Goal: Information Seeking & Learning: Find specific page/section

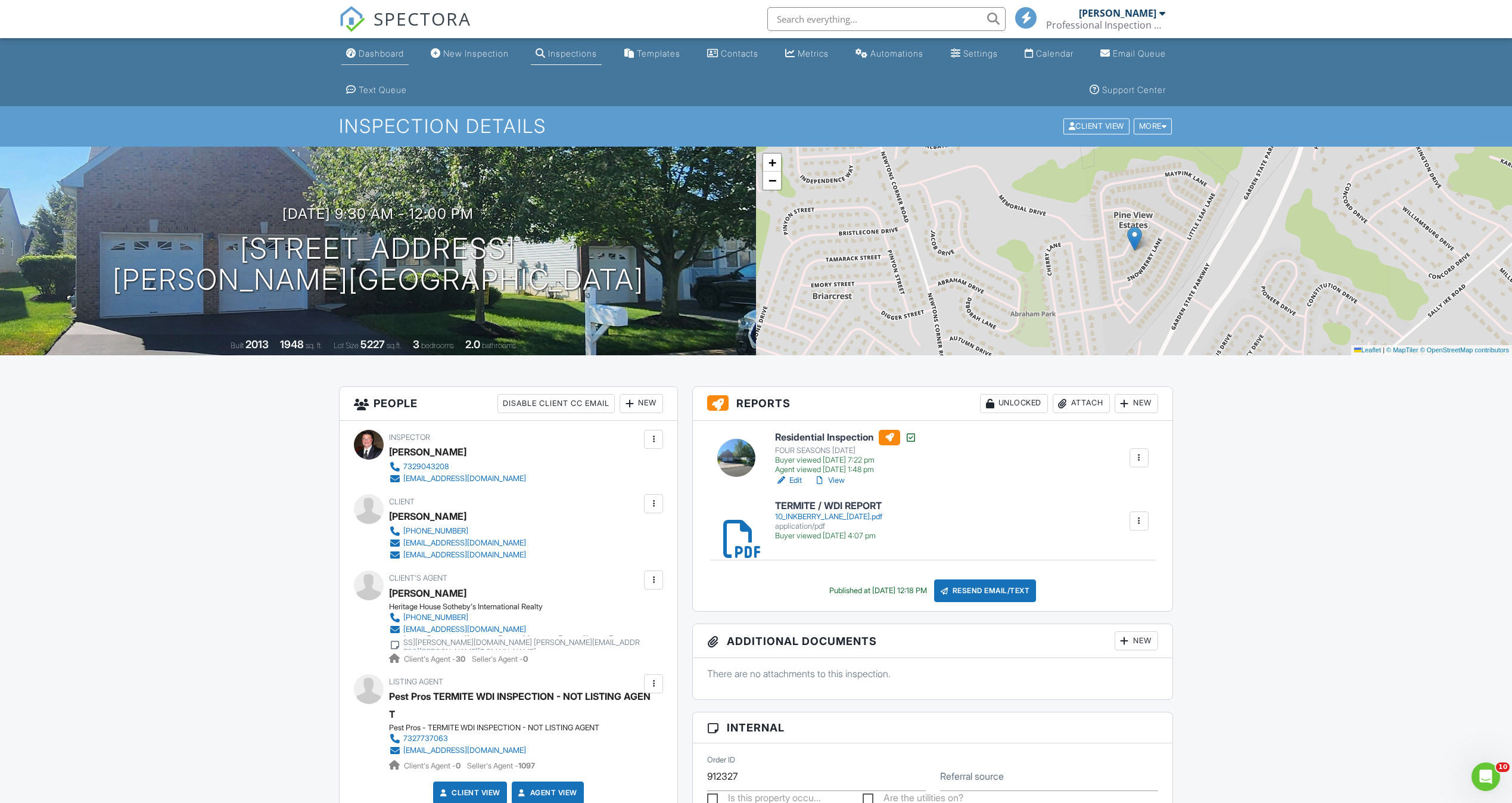
click at [367, 51] on div "Dashboard" at bounding box center [381, 53] width 46 height 10
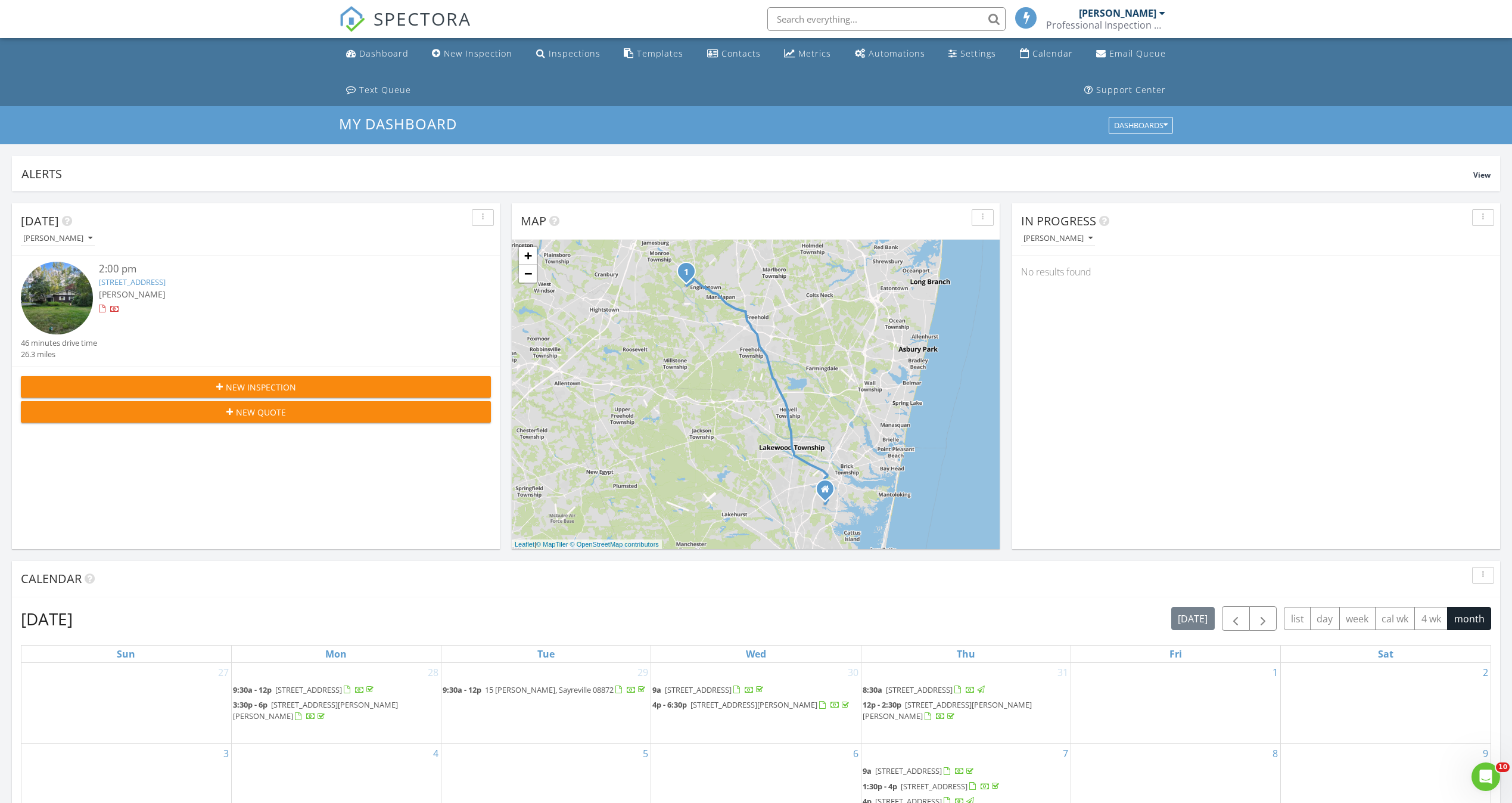
click at [867, 16] on input "text" at bounding box center [887, 19] width 238 height 24
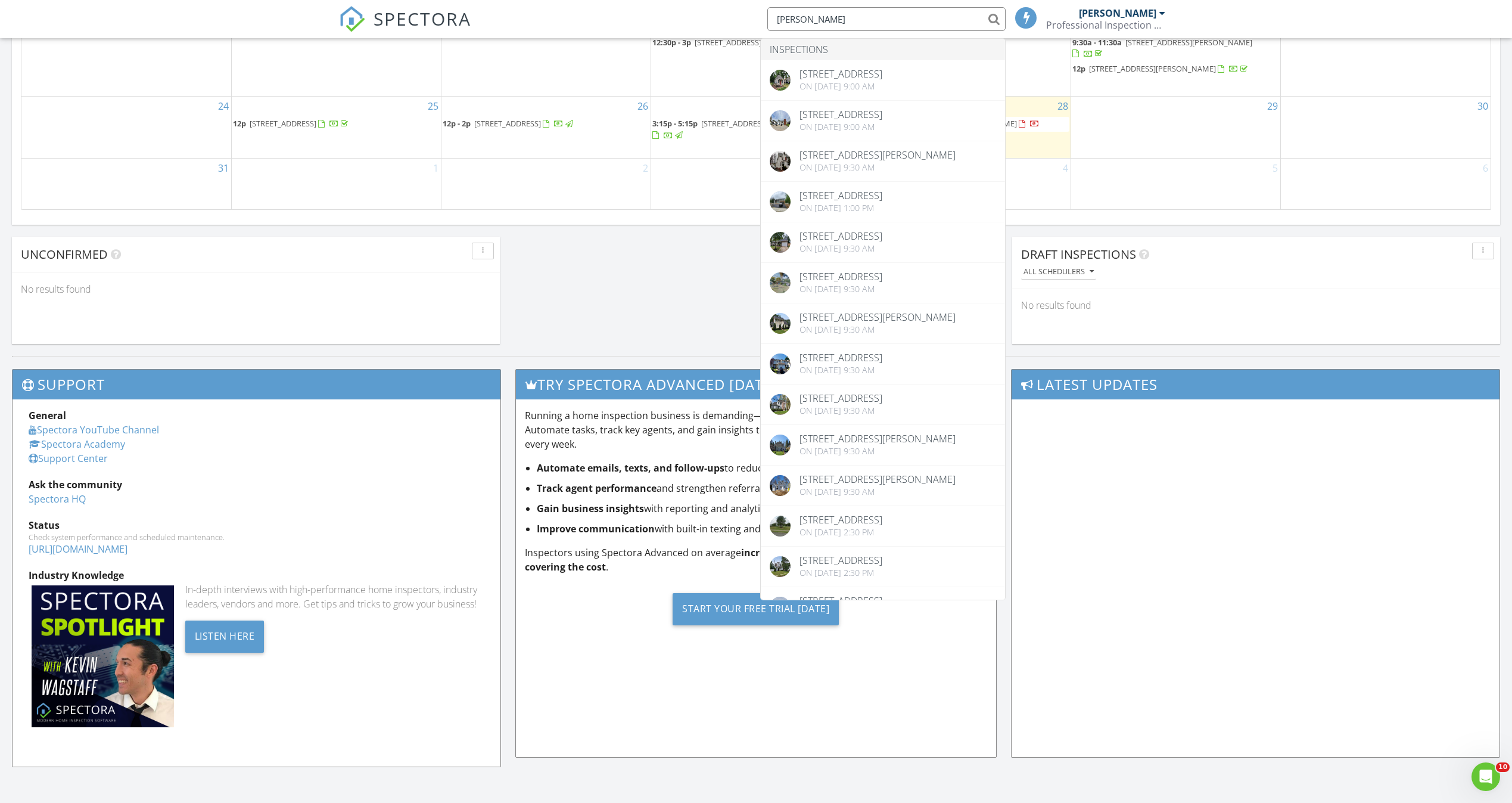
drag, startPoint x: 828, startPoint y: 18, endPoint x: 698, endPoint y: 38, distance: 131.5
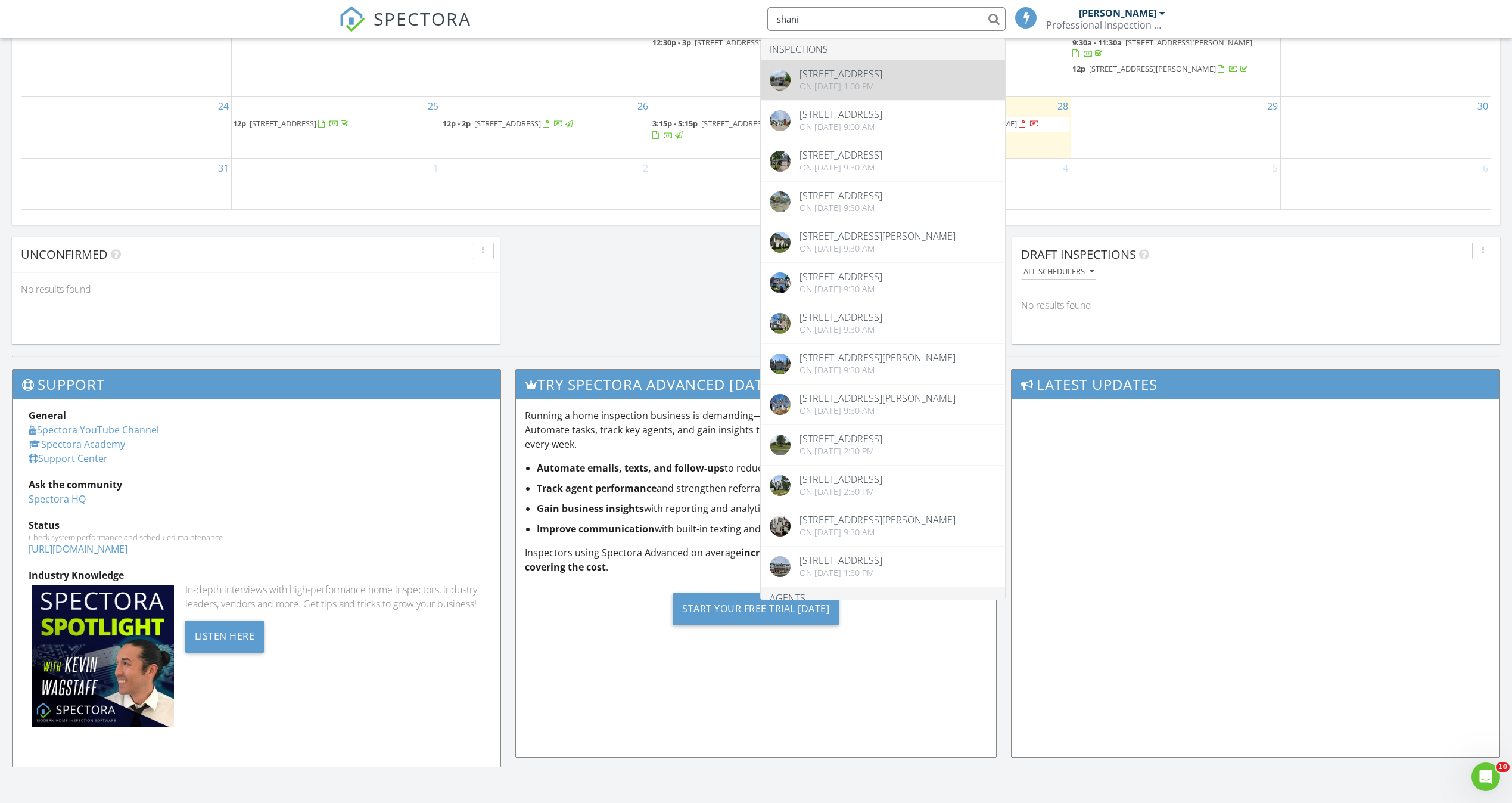
type input "shani"
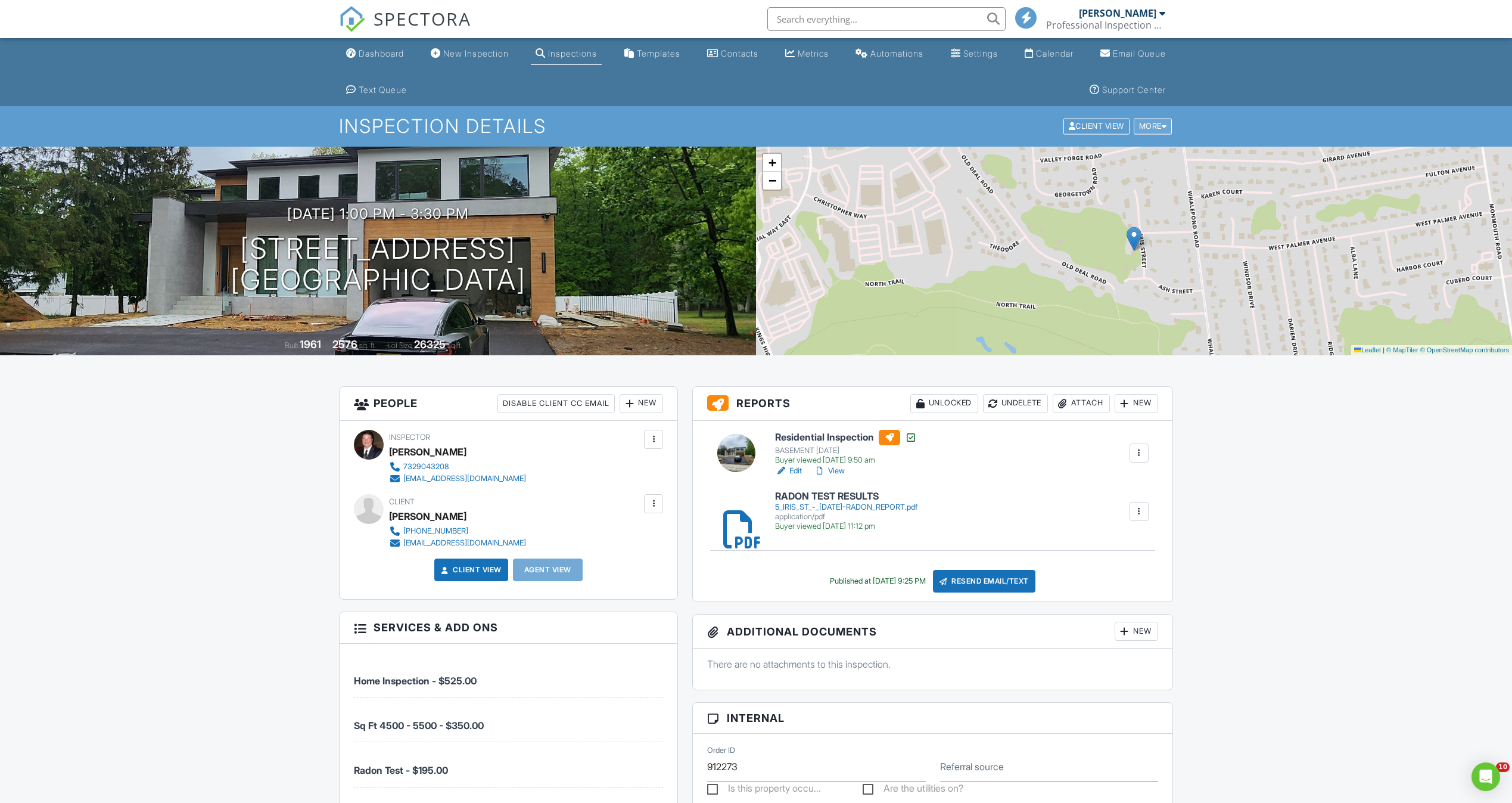
click at [1154, 128] on div "More" at bounding box center [1153, 126] width 38 height 16
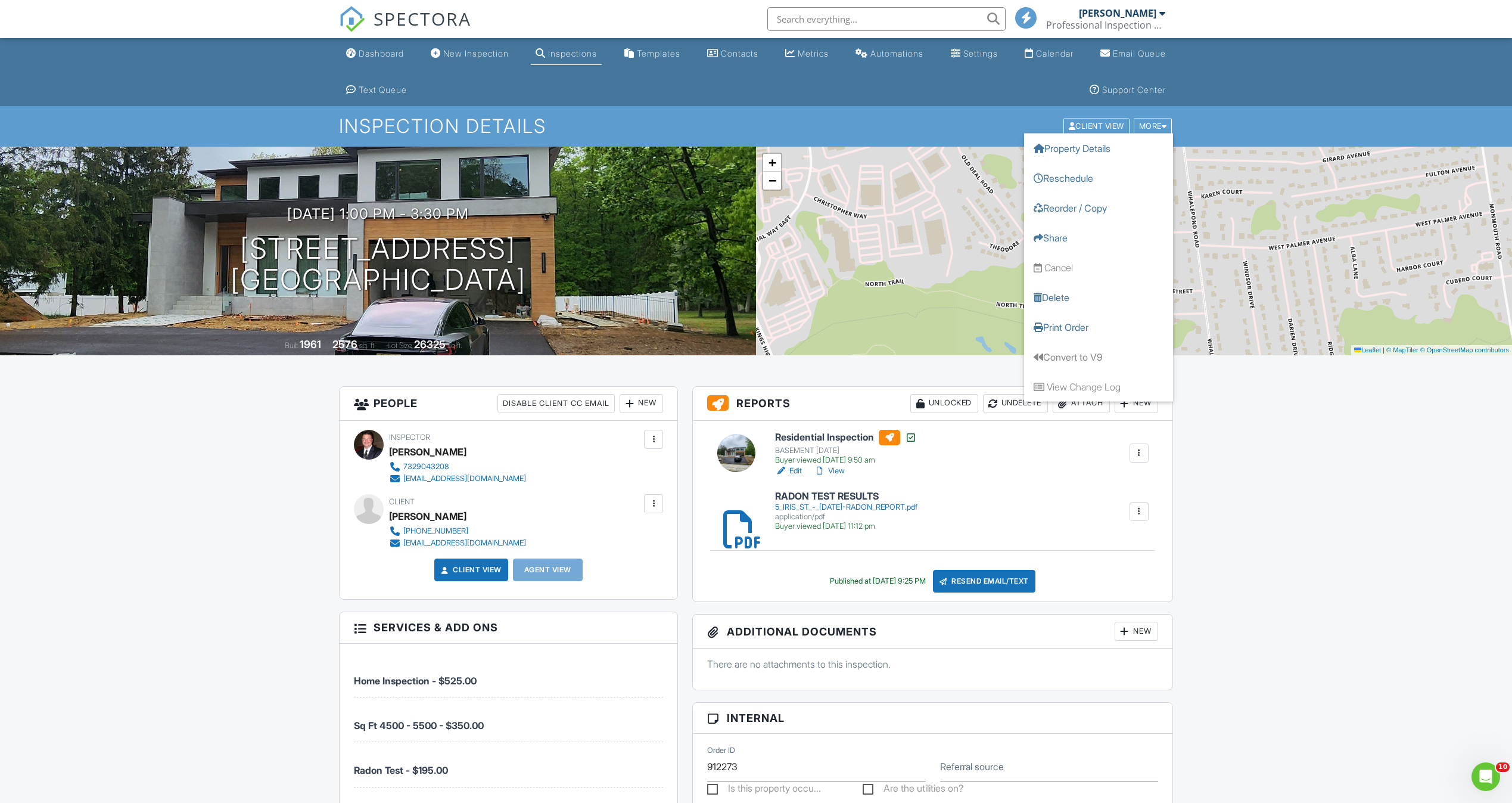
click at [1134, 453] on div at bounding box center [1139, 453] width 12 height 12
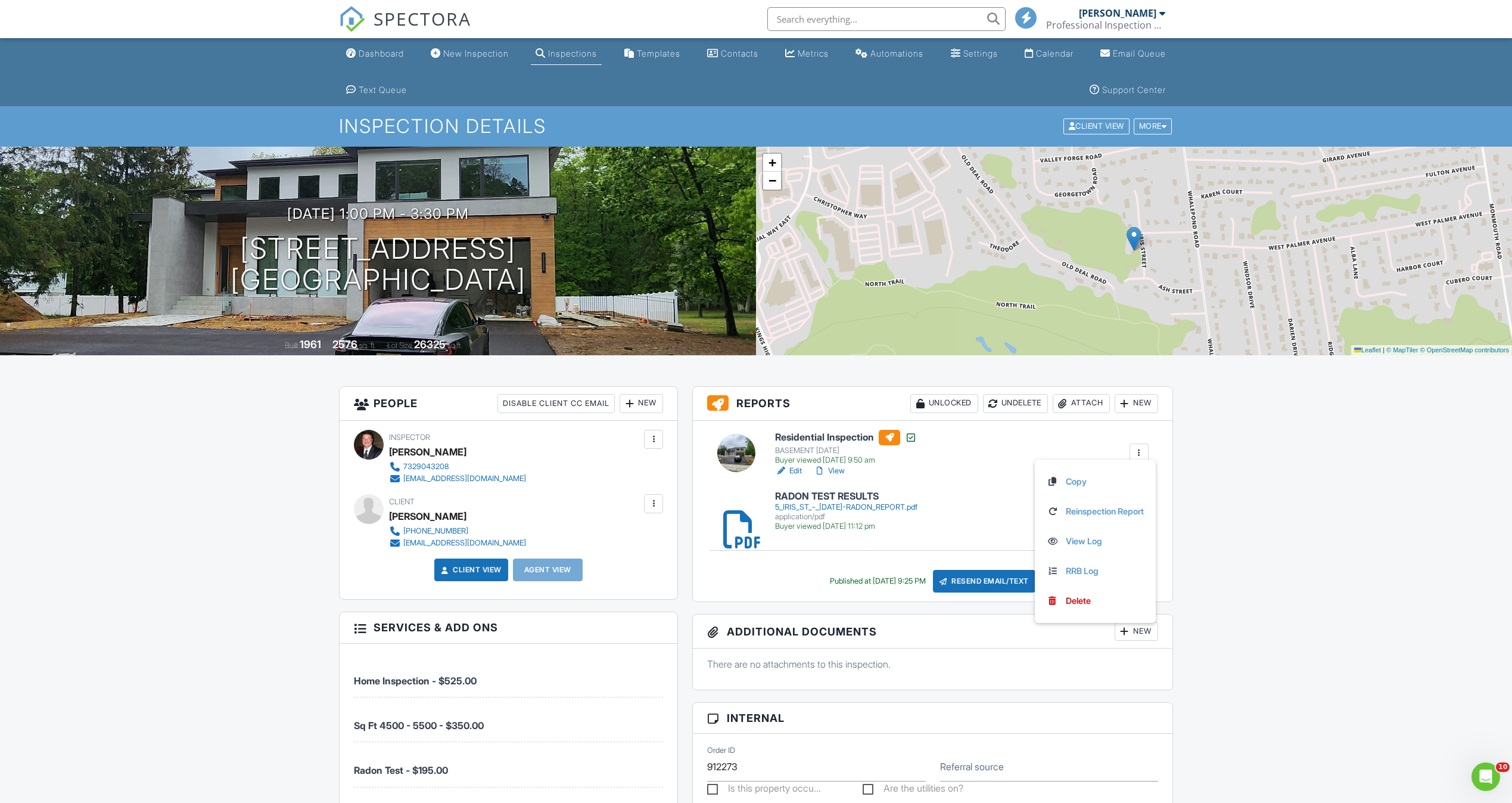
click at [837, 472] on link "View" at bounding box center [829, 471] width 31 height 12
click at [383, 60] on link "Dashboard" at bounding box center [374, 54] width 67 height 22
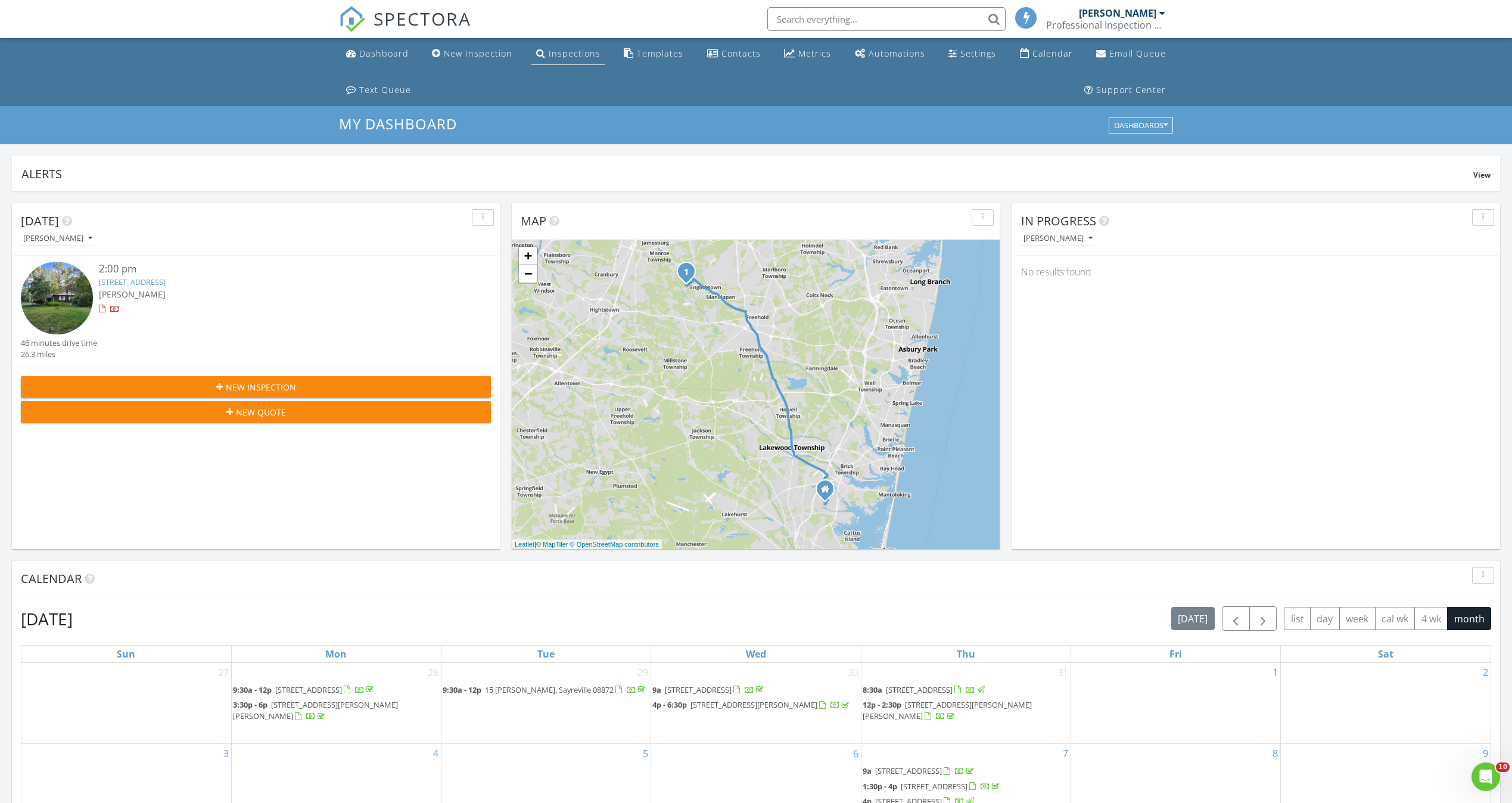
click at [572, 56] on div "Inspections" at bounding box center [575, 53] width 52 height 11
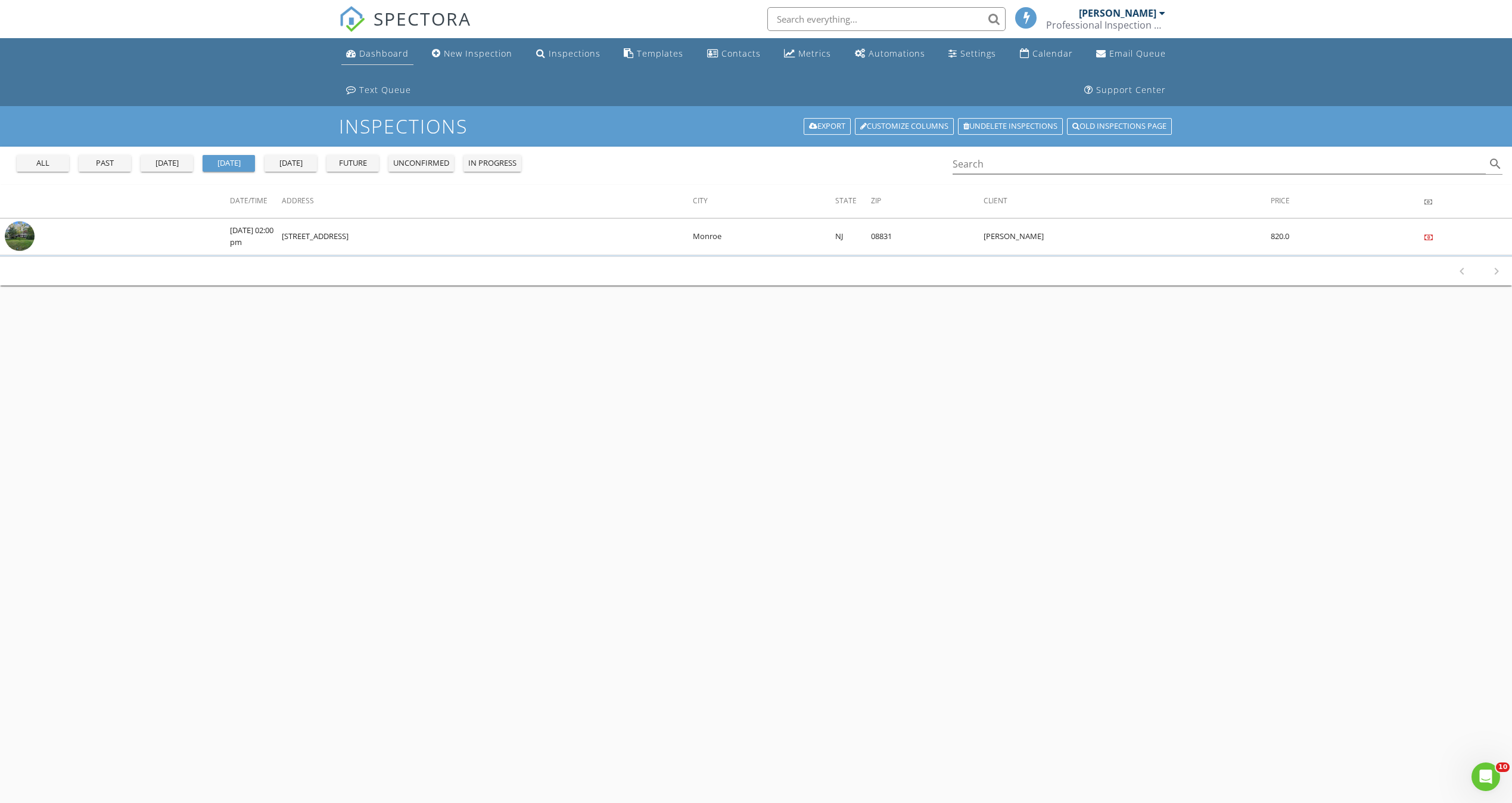
click at [397, 52] on div "Dashboard" at bounding box center [384, 53] width 49 height 11
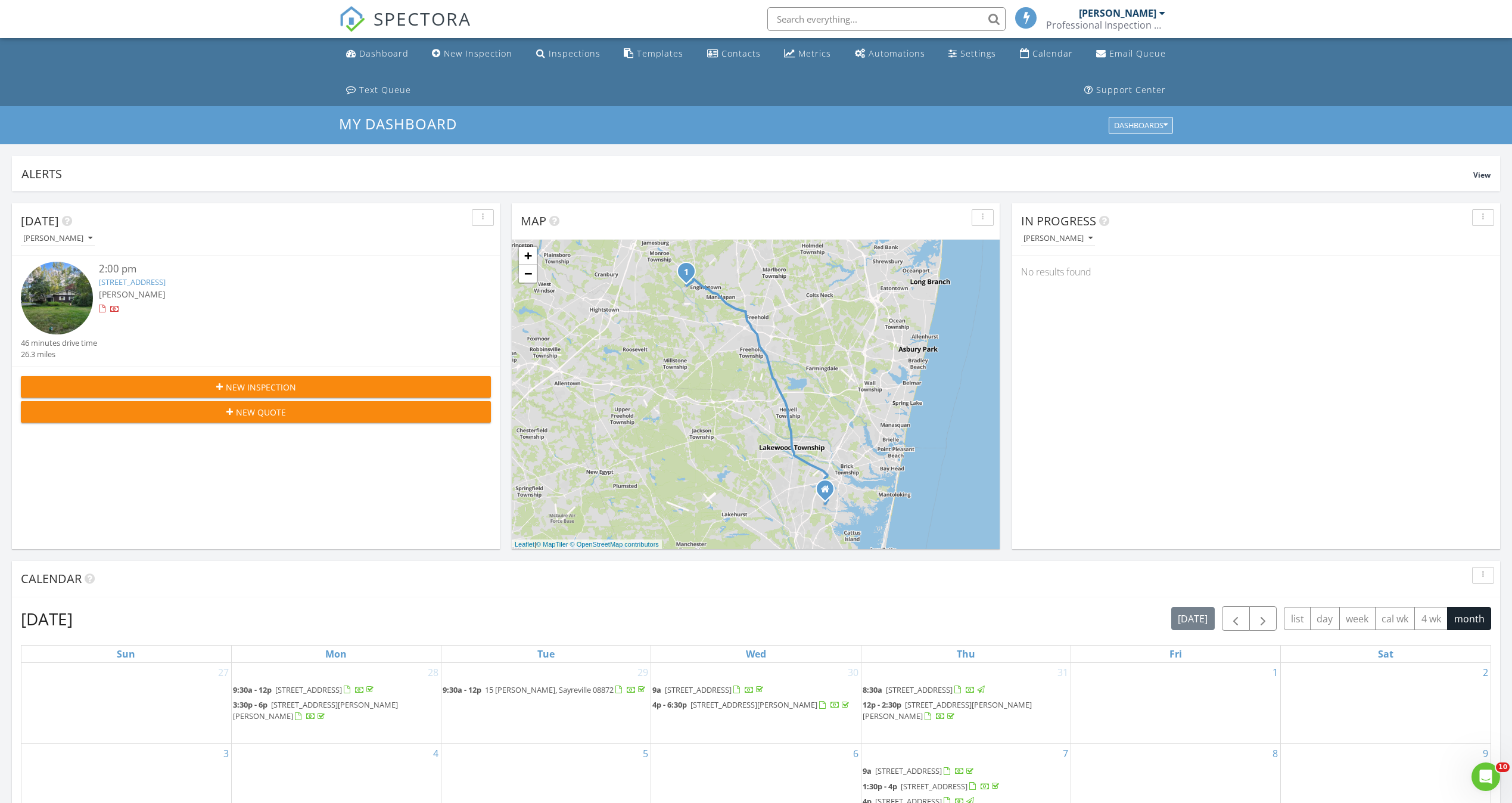
click at [1133, 123] on div "Dashboards" at bounding box center [1141, 126] width 53 height 8
click at [1278, 104] on ul "Dashboard New Inspection Inspections Templates Contacts Metrics Automations Set…" at bounding box center [756, 72] width 1512 height 68
click at [387, 59] on div "Dashboard" at bounding box center [384, 53] width 49 height 11
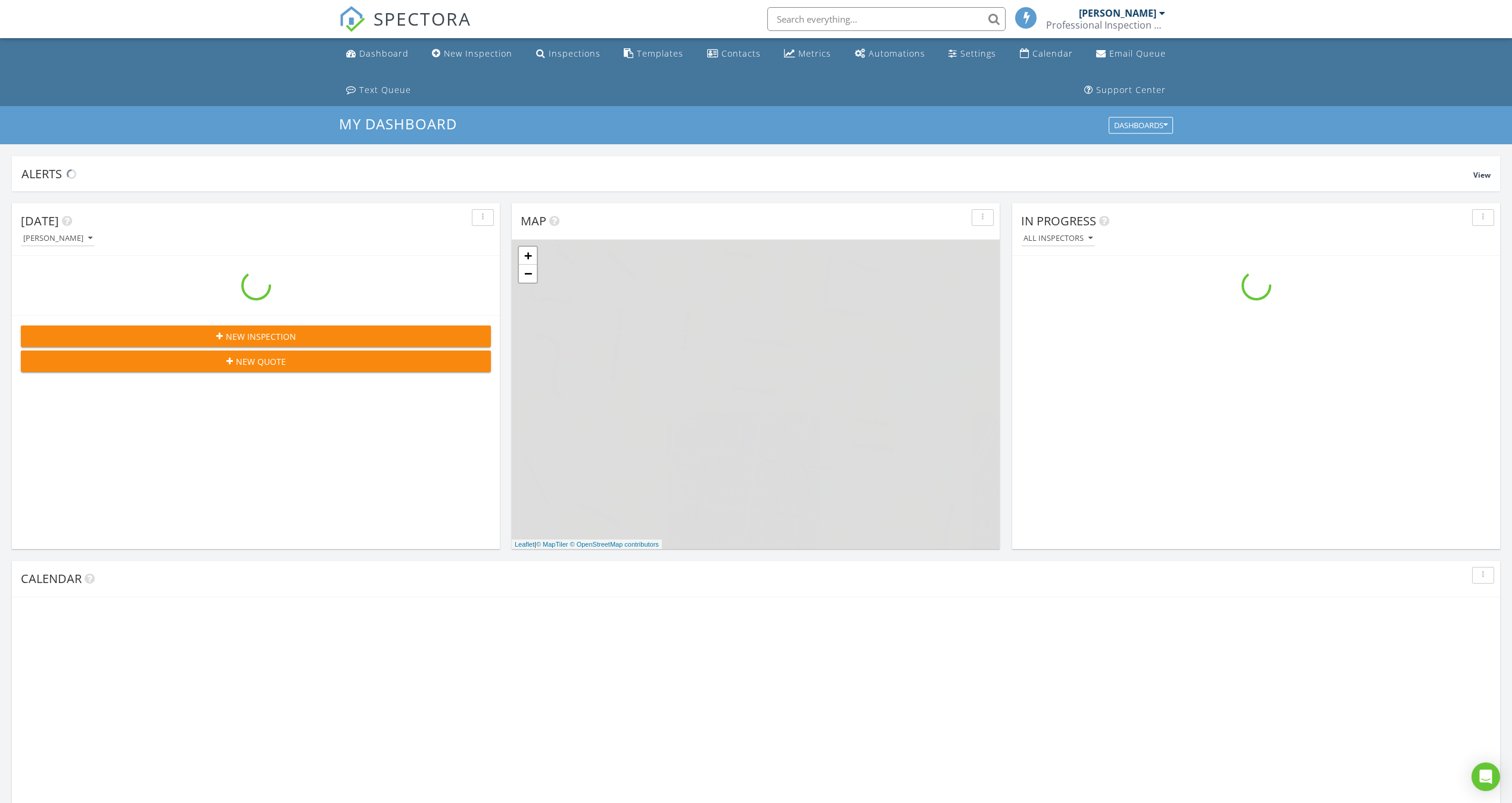
scroll to position [1113, 1540]
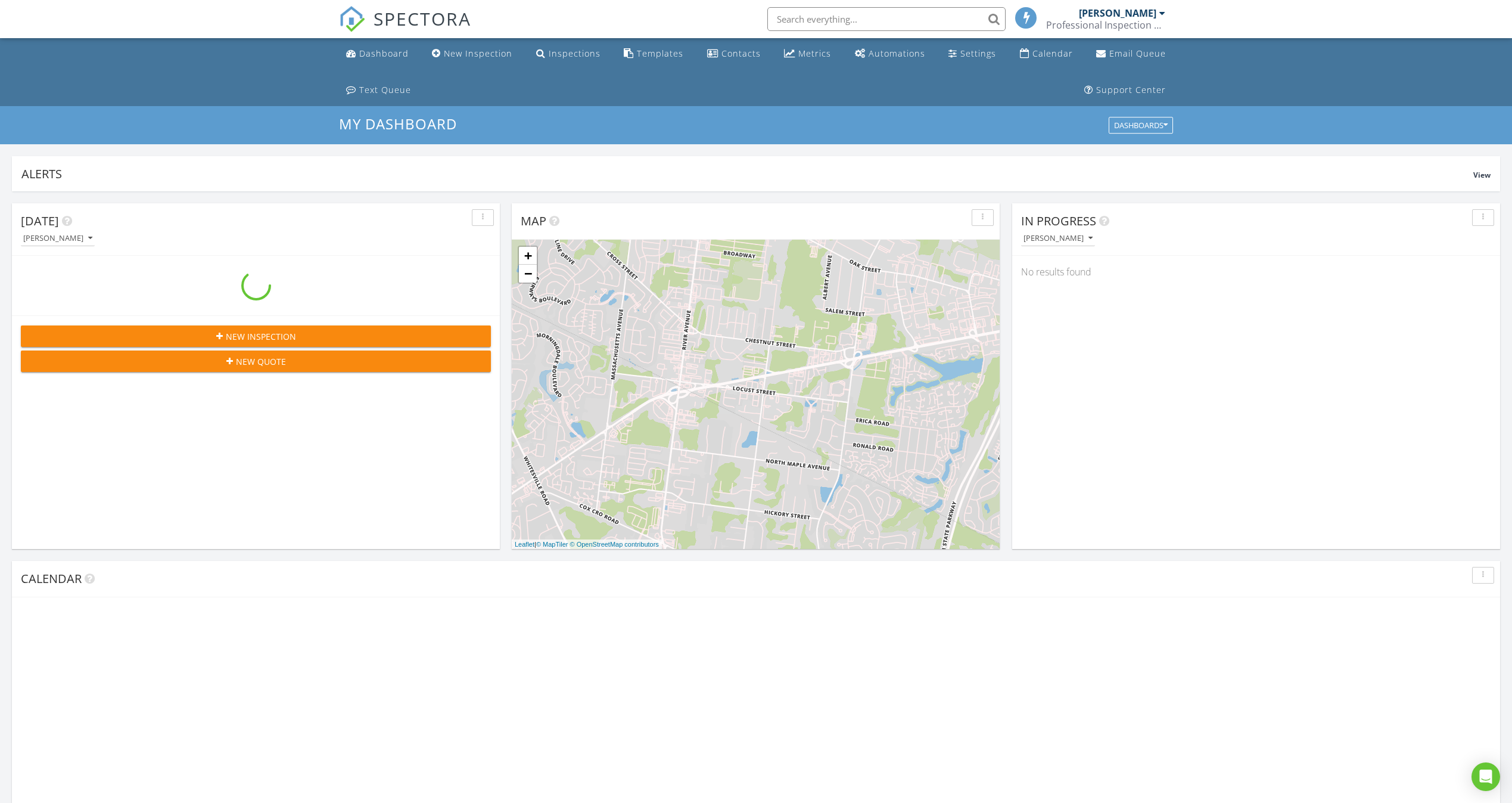
click at [1131, 11] on div "[PERSON_NAME]" at bounding box center [1118, 13] width 77 height 12
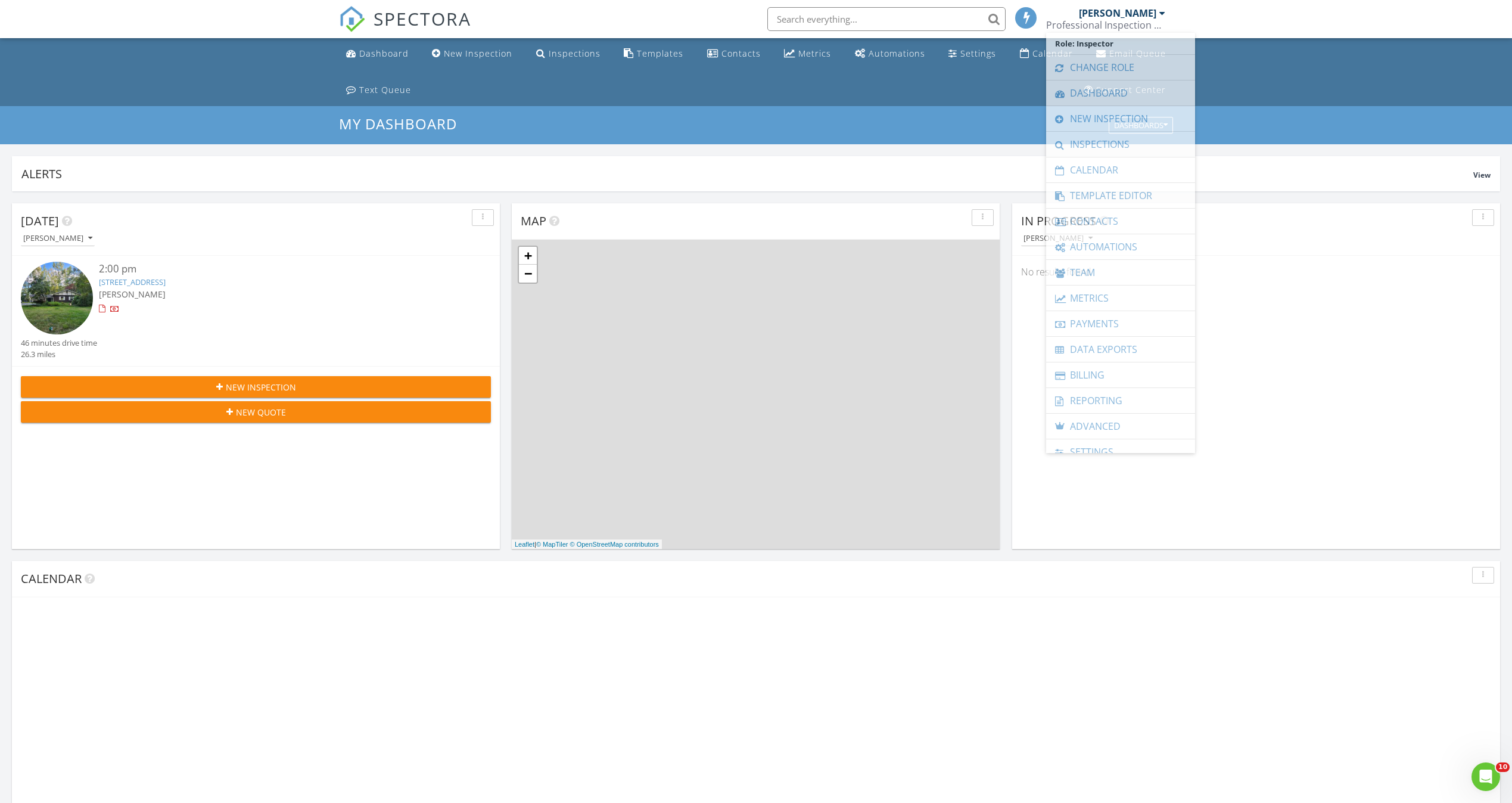
scroll to position [0, 0]
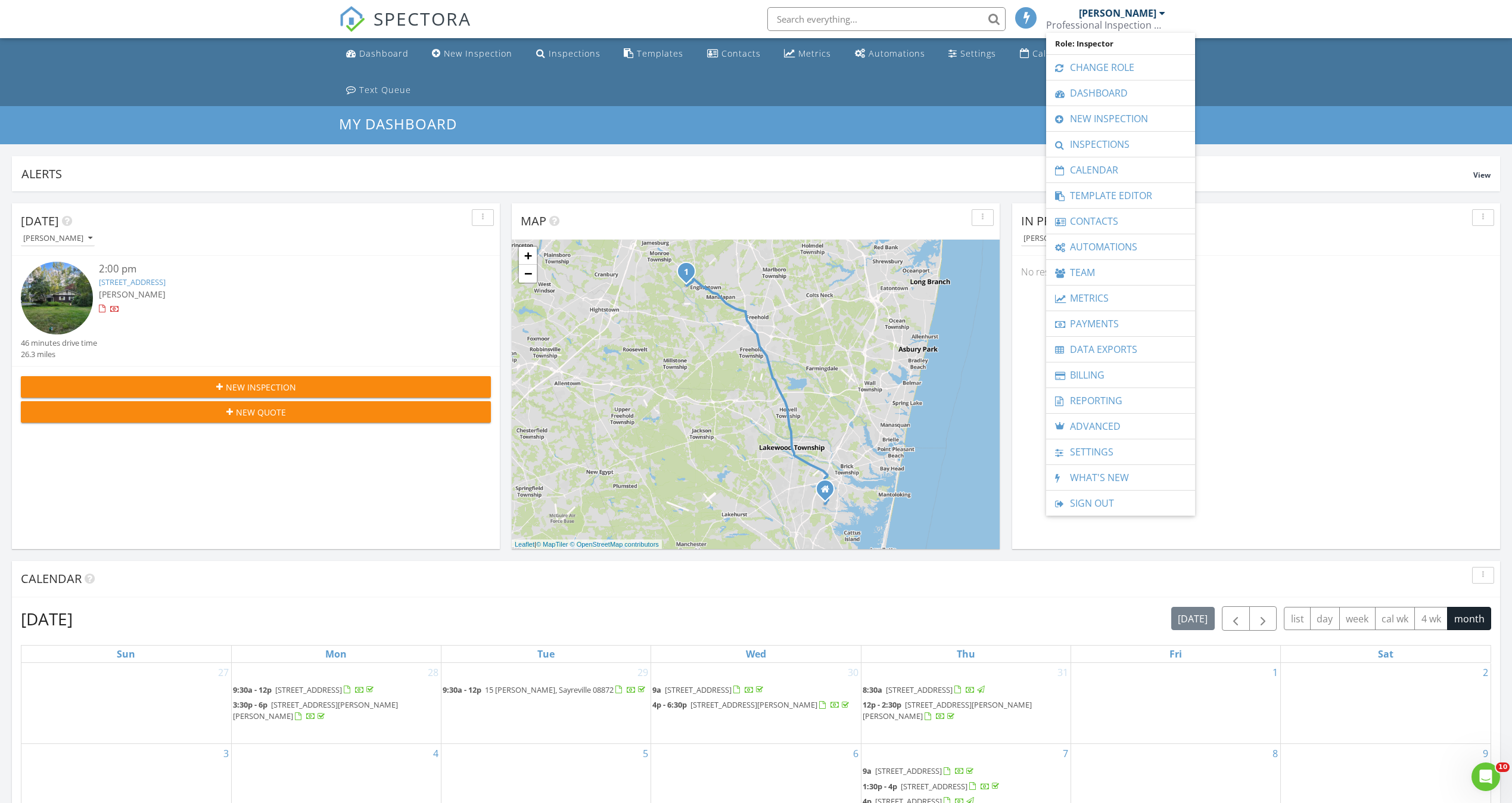
click at [1242, 77] on ul "Dashboard New Inspection Inspections Templates Contacts Metrics Automations Set…" at bounding box center [756, 72] width 1512 height 68
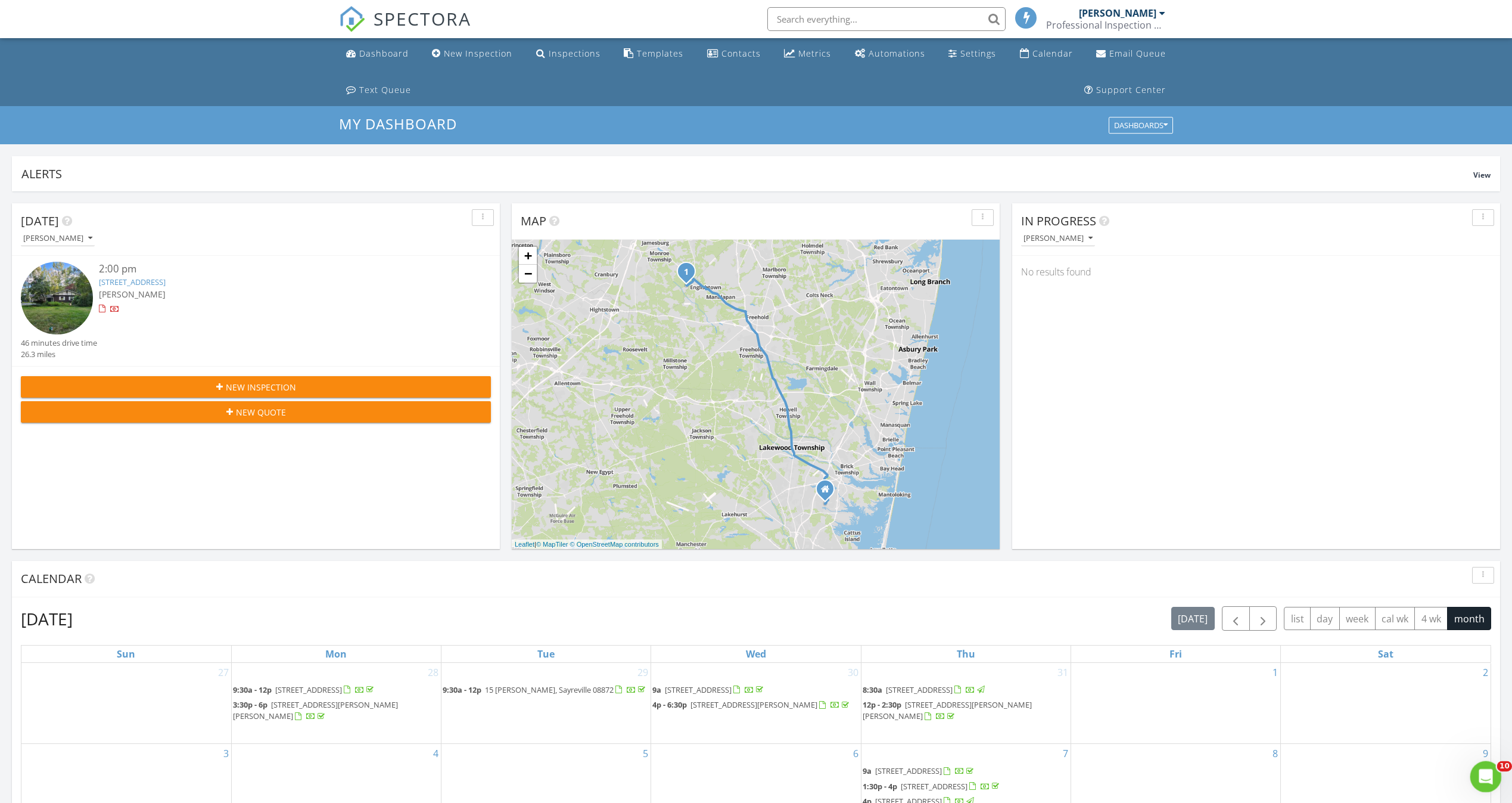
click at [1482, 777] on icon "Open Intercom Messenger" at bounding box center [1484, 775] width 8 height 10
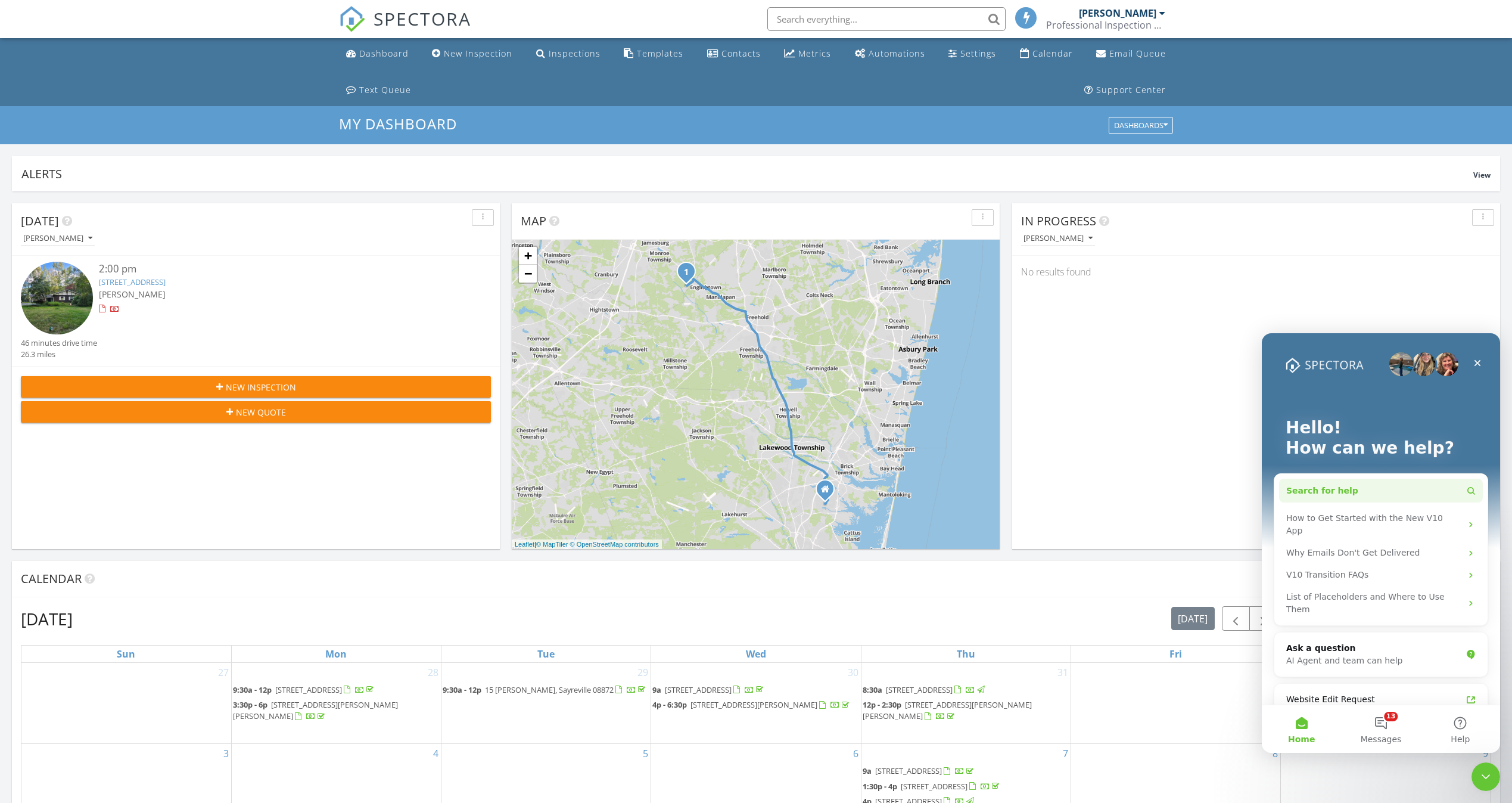
click at [1332, 485] on span "Search for help" at bounding box center [1322, 490] width 72 height 12
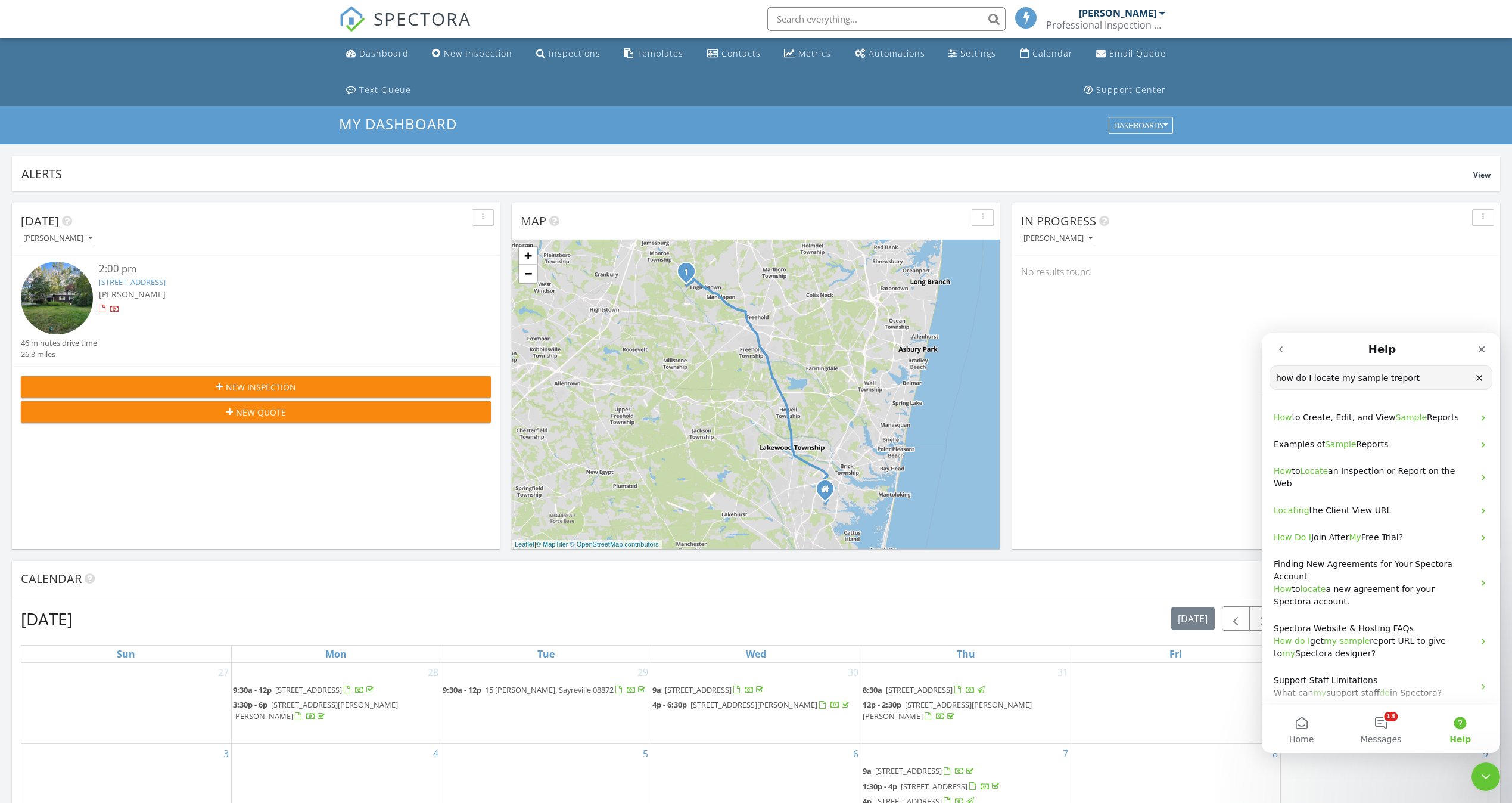
click at [1392, 379] on input "how do I locate my sample treport" at bounding box center [1381, 378] width 222 height 23
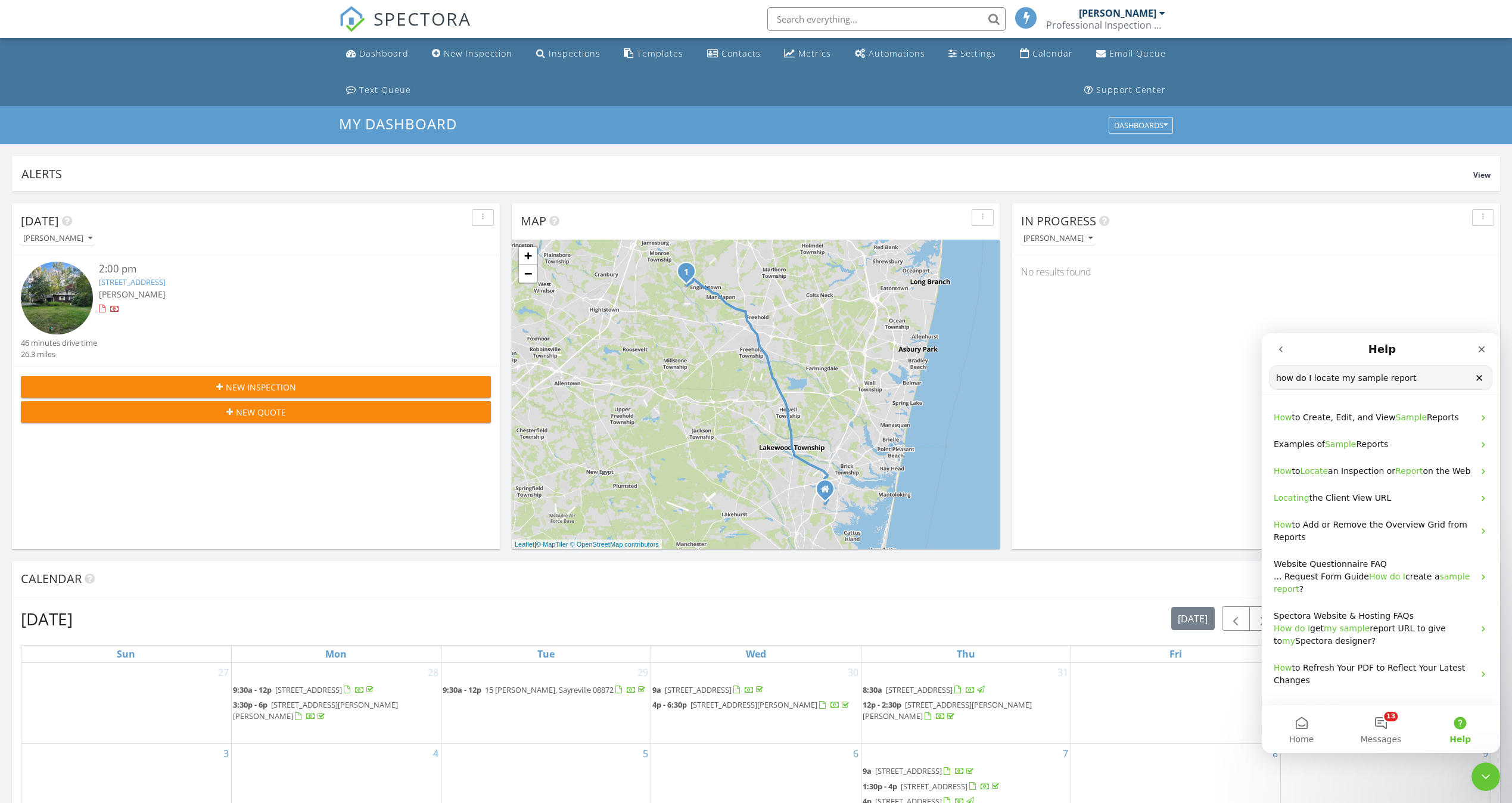
type input "how do I locate my sample report"
click at [1373, 414] on span "to Create, Edit, and View" at bounding box center [1343, 417] width 103 height 10
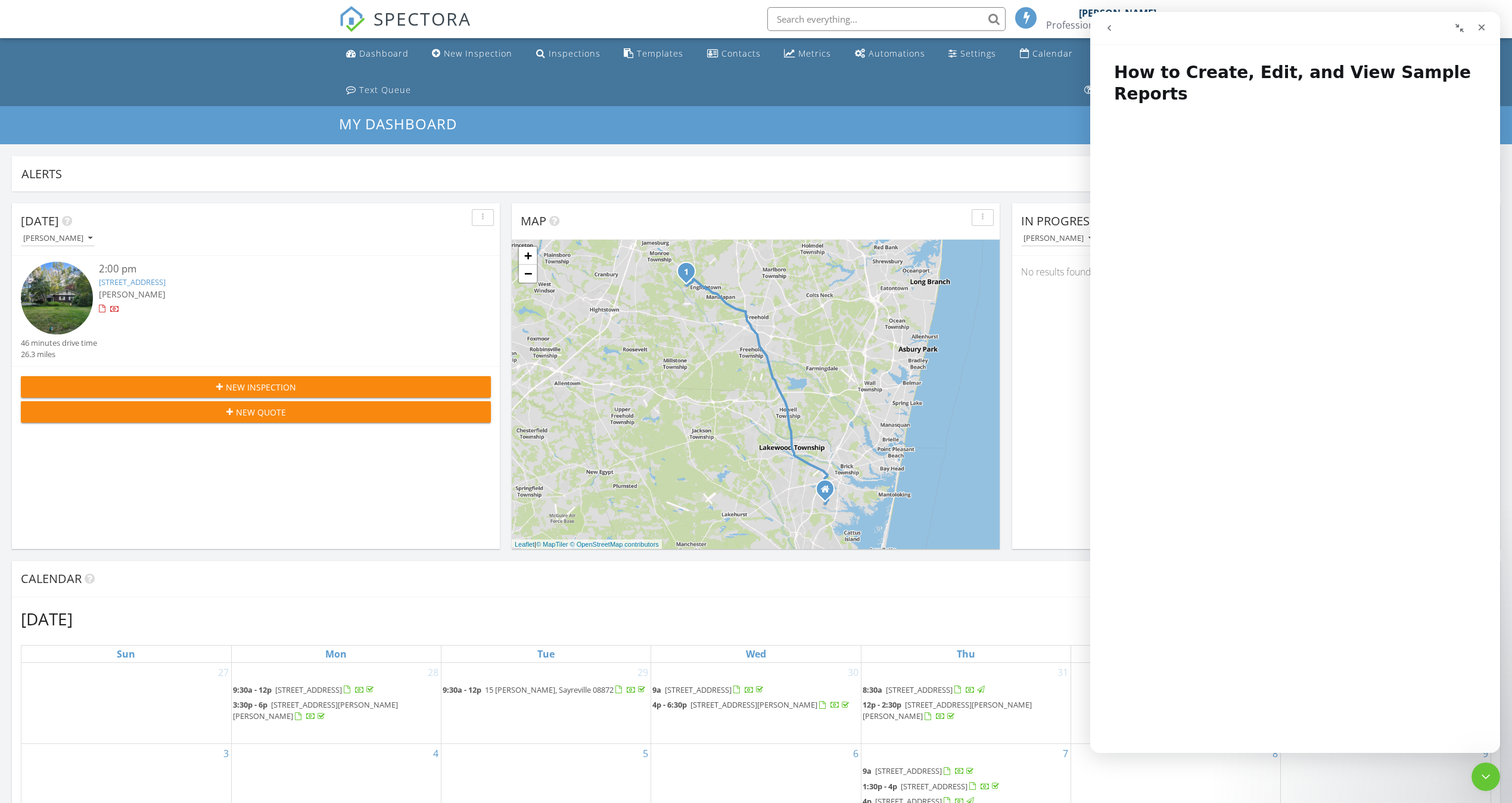
scroll to position [268, 0]
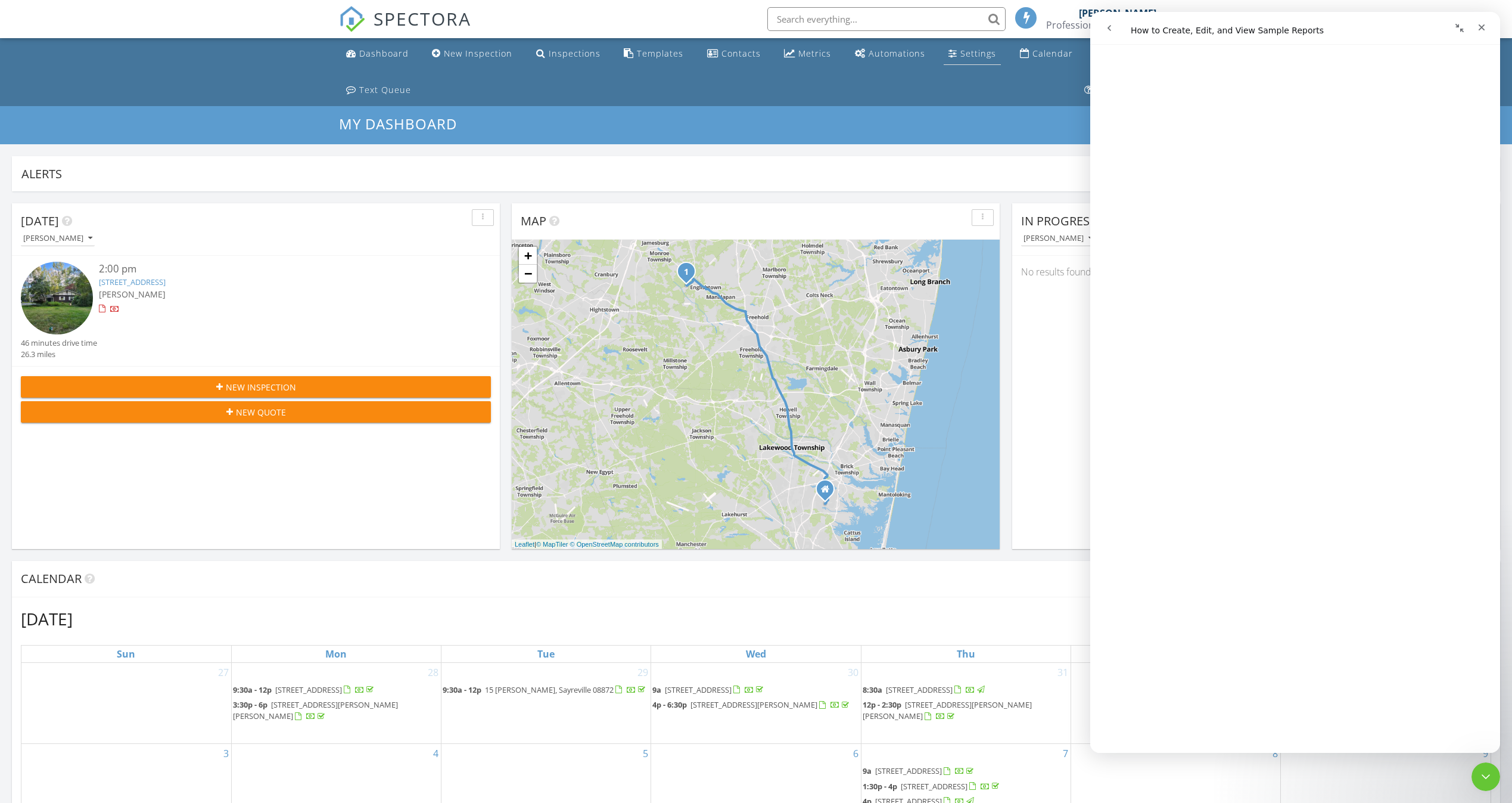
click at [961, 53] on div "Settings" at bounding box center [978, 53] width 36 height 11
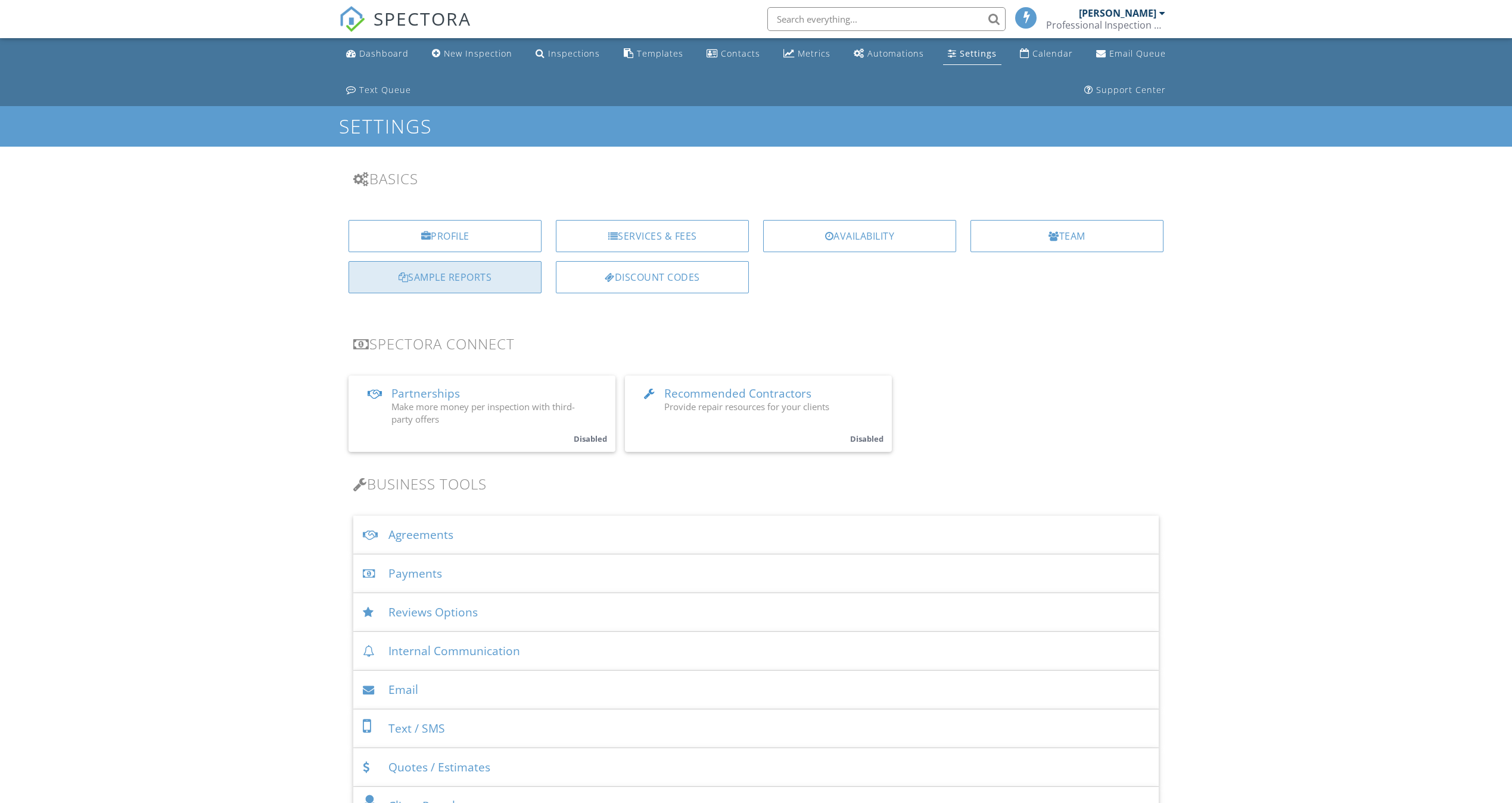
click at [429, 280] on div "Sample Reports" at bounding box center [445, 277] width 193 height 32
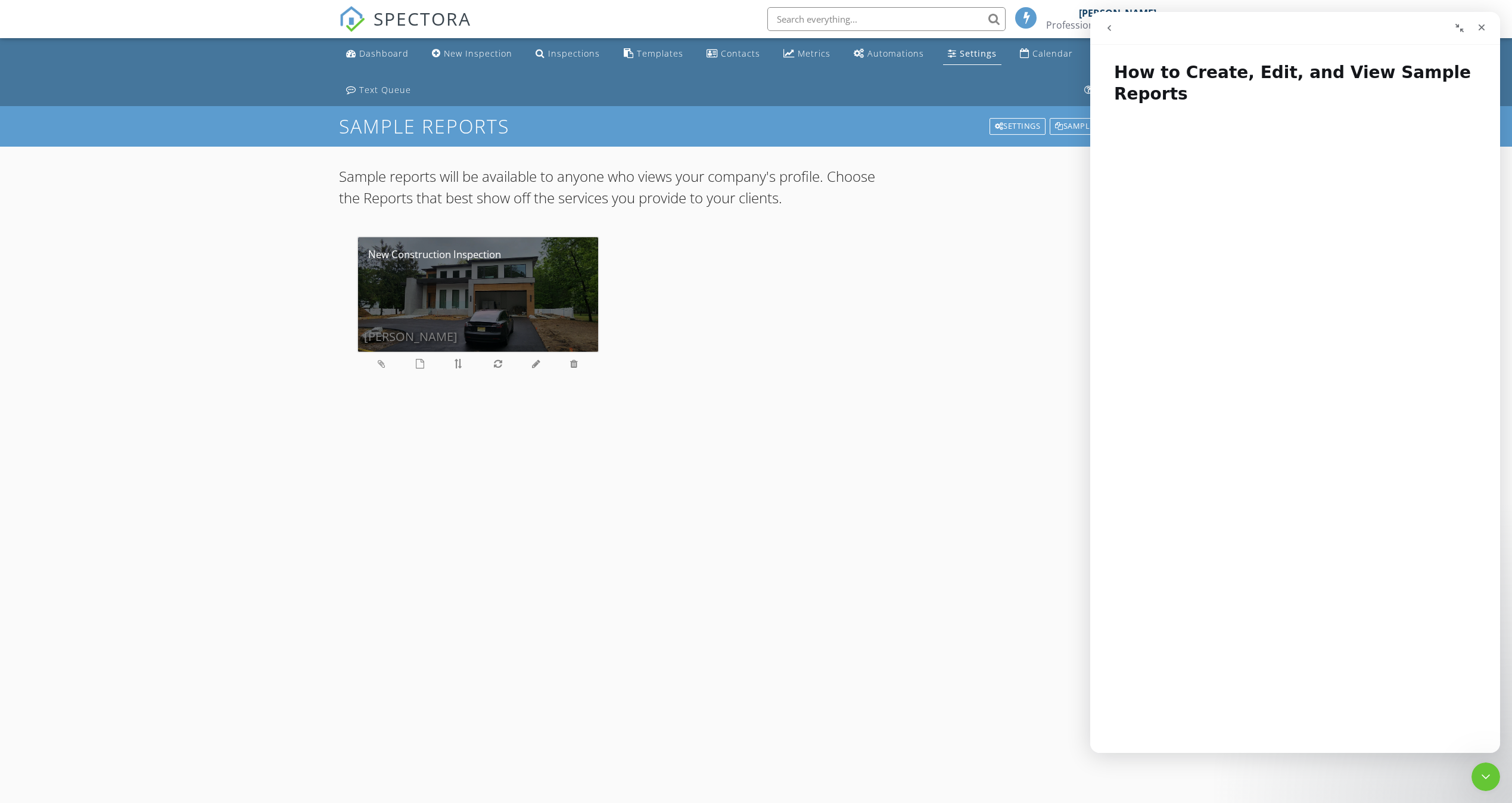
click at [519, 314] on div "[PERSON_NAME]" at bounding box center [478, 294] width 240 height 115
click at [463, 294] on div "[PERSON_NAME]" at bounding box center [478, 294] width 240 height 115
click at [463, 296] on div "[PERSON_NAME]" at bounding box center [478, 294] width 240 height 115
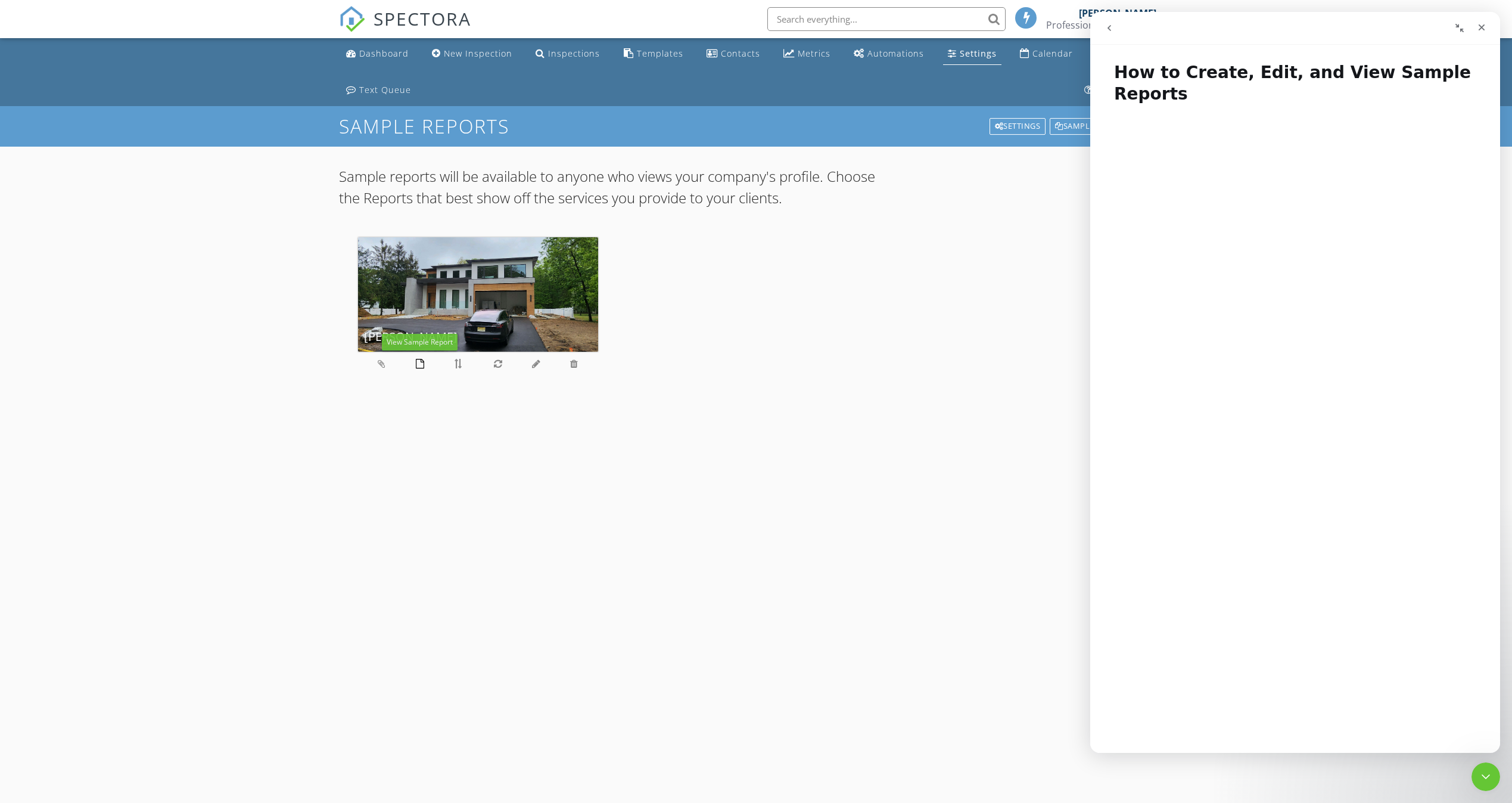
click at [421, 363] on icon at bounding box center [420, 363] width 8 height 10
click at [404, 55] on div "Dashboard" at bounding box center [384, 53] width 49 height 11
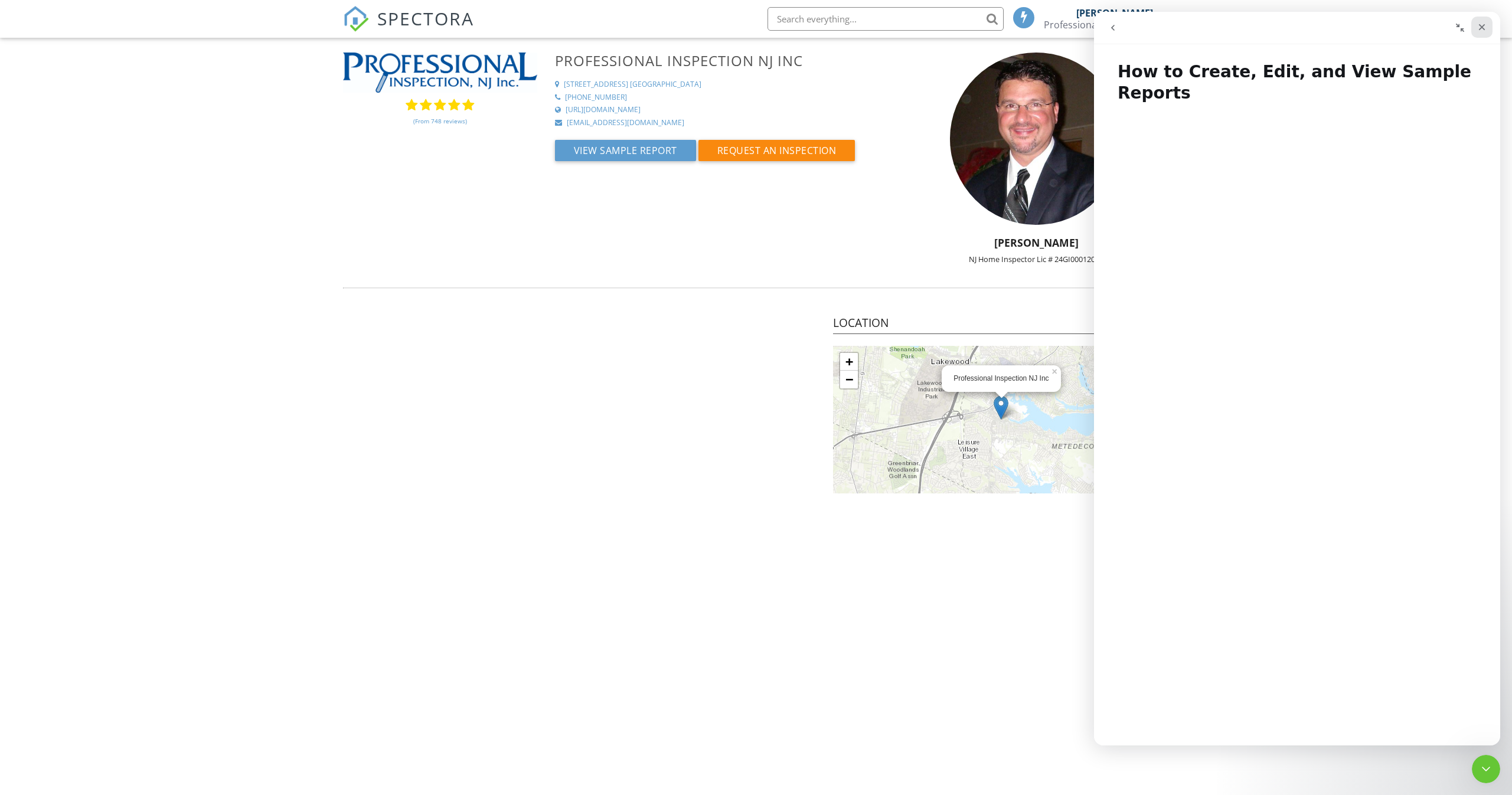
click at [1484, 32] on div "Close" at bounding box center [1482, 27] width 21 height 21
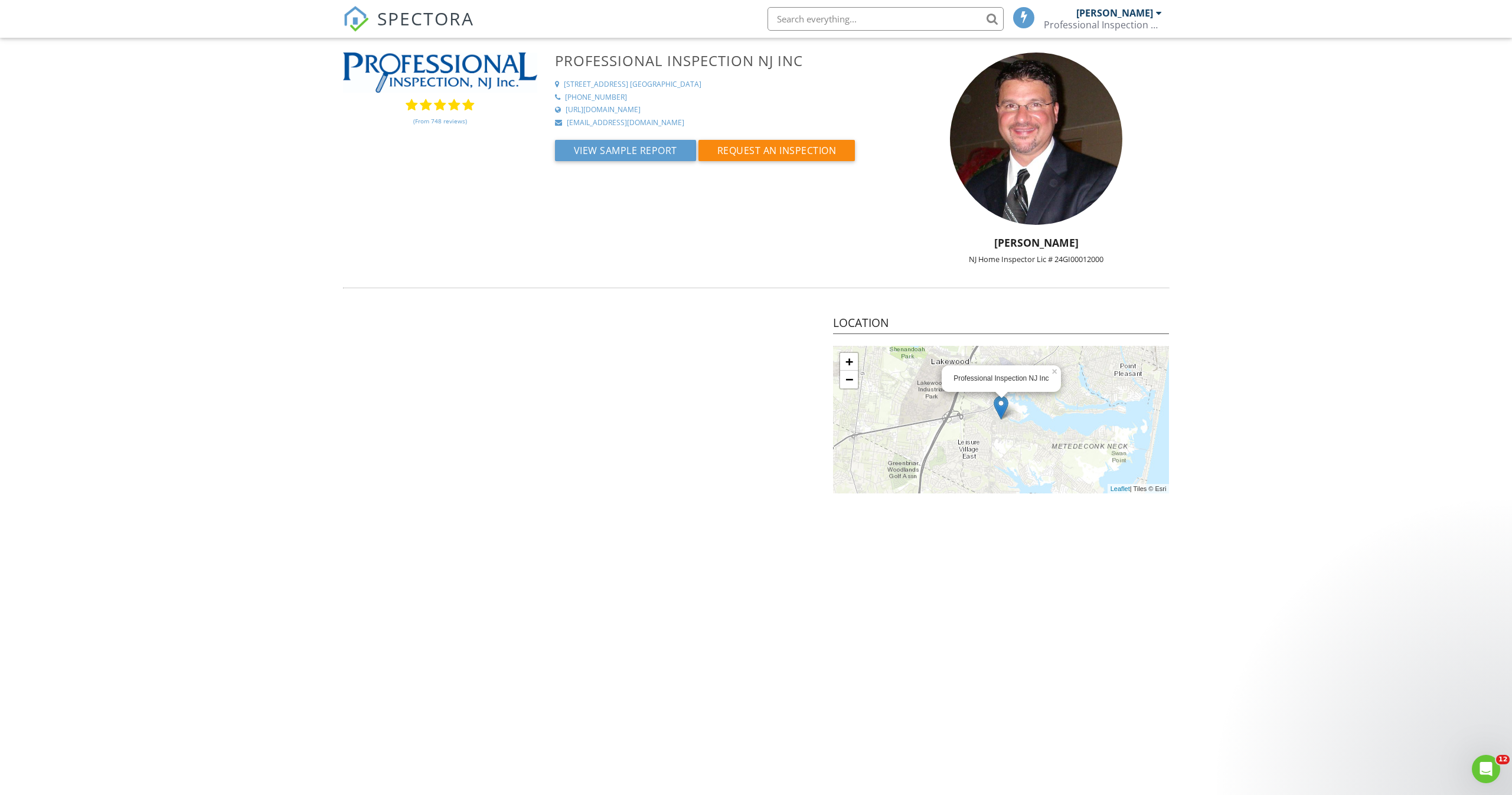
click at [459, 121] on link "(From 748 reviews)" at bounding box center [440, 121] width 54 height 20
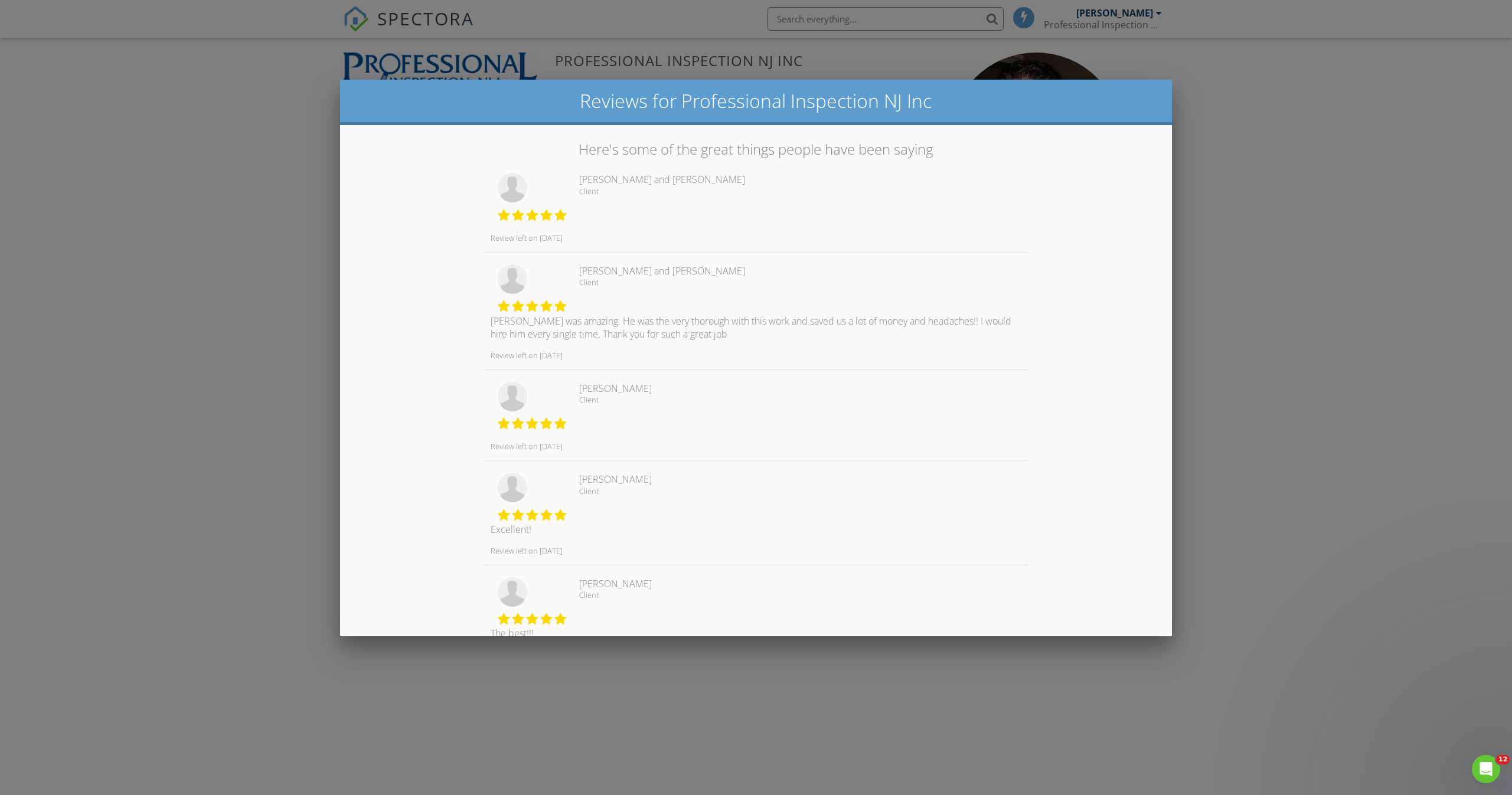
click at [1319, 174] on div at bounding box center [756, 437] width 1512 height 994
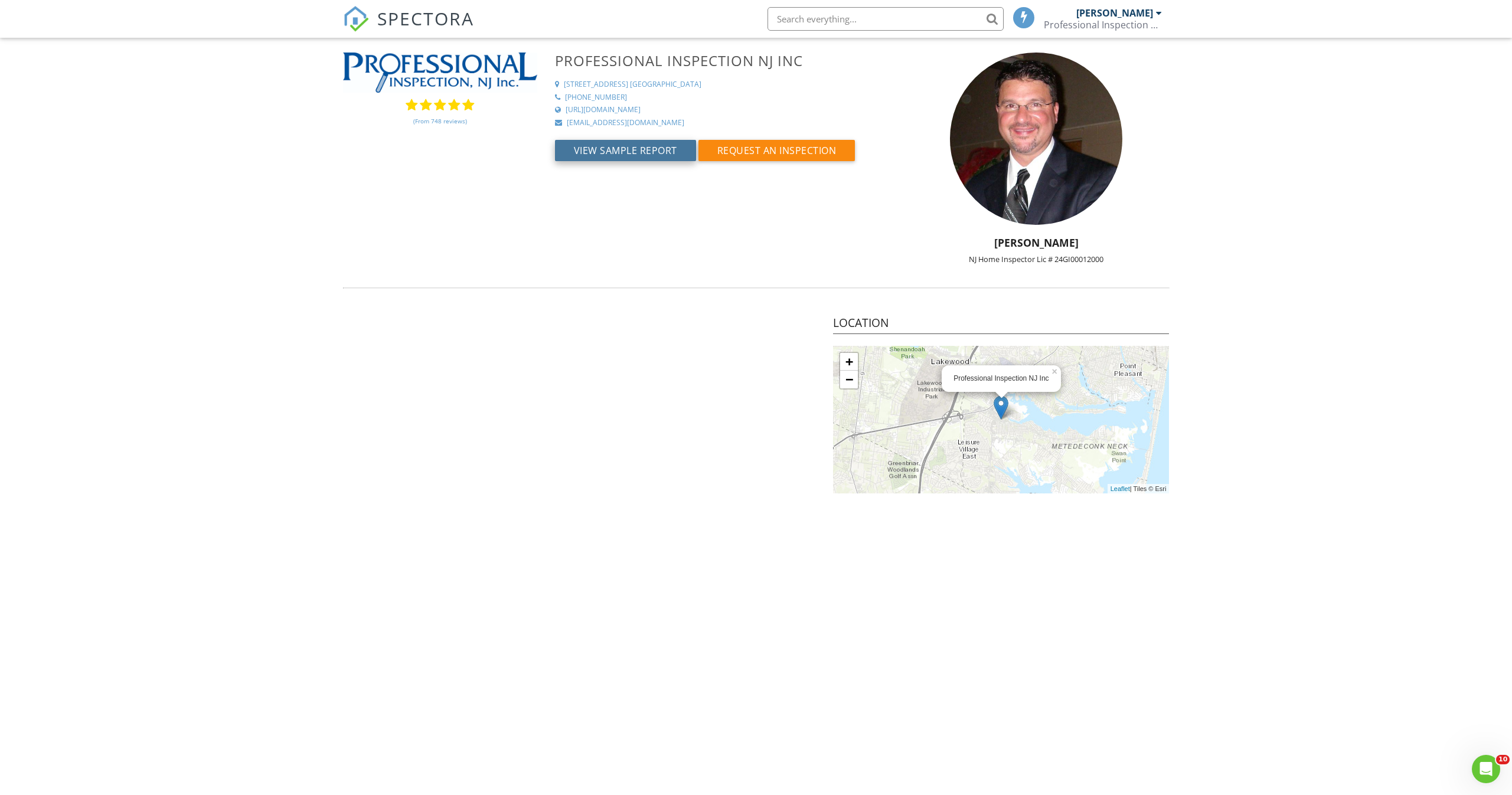
click at [635, 148] on button "View Sample Report" at bounding box center [625, 150] width 141 height 21
click at [640, 151] on button "View Sample Report" at bounding box center [625, 150] width 141 height 21
